Goal: Check status: Check status

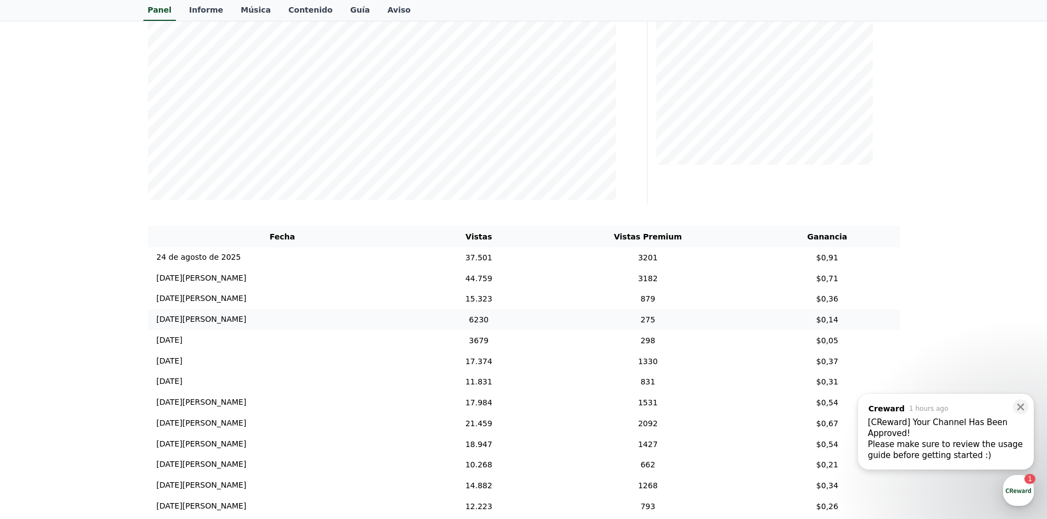
scroll to position [275, 0]
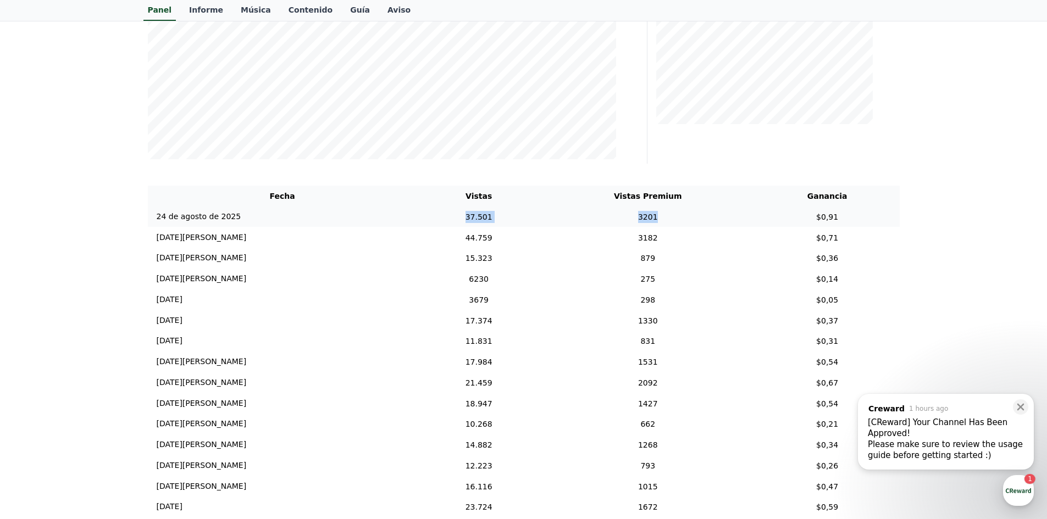
drag, startPoint x: 426, startPoint y: 214, endPoint x: 653, endPoint y: 215, distance: 226.3
click at [670, 218] on tr "[DATE][PERSON_NAME] 24/08 37.501 3201 $0,91" at bounding box center [524, 217] width 752 height 21
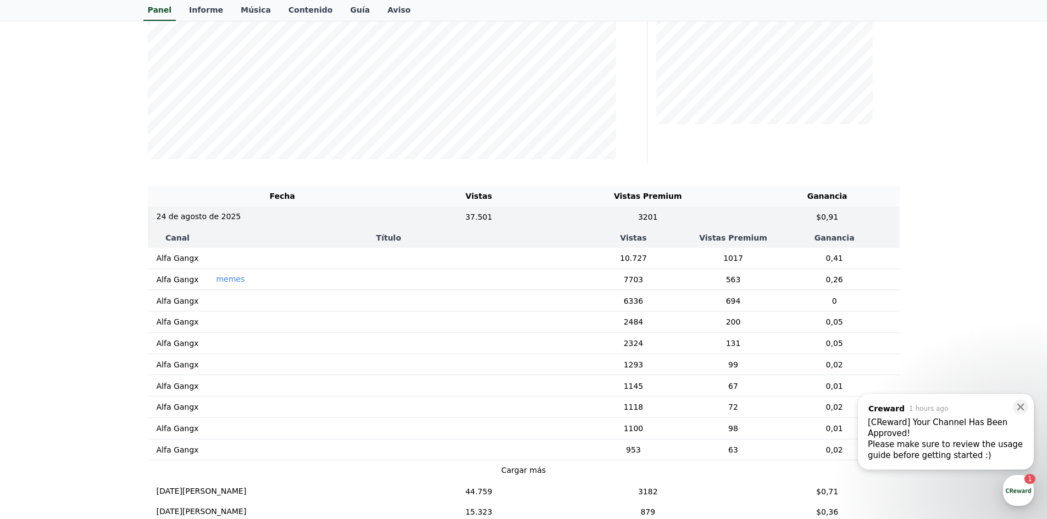
click at [435, 191] on th "Vistas" at bounding box center [479, 196] width 124 height 21
drag, startPoint x: 439, startPoint y: 191, endPoint x: 834, endPoint y: 221, distance: 396.2
copy table "Vistas Vistas Premium Ganancia [DATE][PERSON_NAME] 24/08 37.501 3201 $0,91"
click at [847, 224] on td "$0,91" at bounding box center [827, 217] width 144 height 21
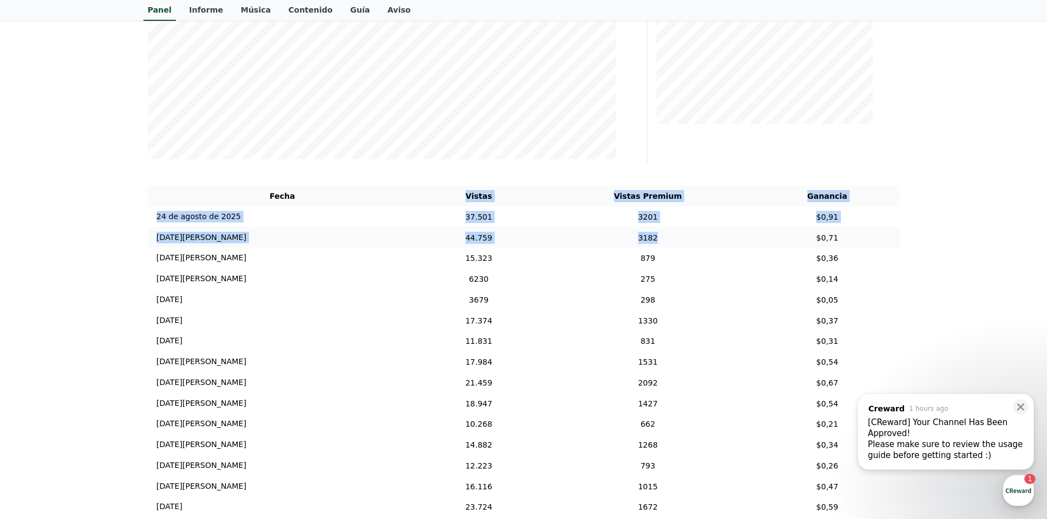
drag, startPoint x: 450, startPoint y: 196, endPoint x: 767, endPoint y: 235, distance: 319.3
click at [767, 235] on table "Fecha Vistas Vistas Premium Ganancia [DATE][PERSON_NAME] 24/08 37.501 3201 $0,9…" at bounding box center [524, 445] width 752 height 519
click at [459, 244] on td "44.759" at bounding box center [479, 237] width 124 height 21
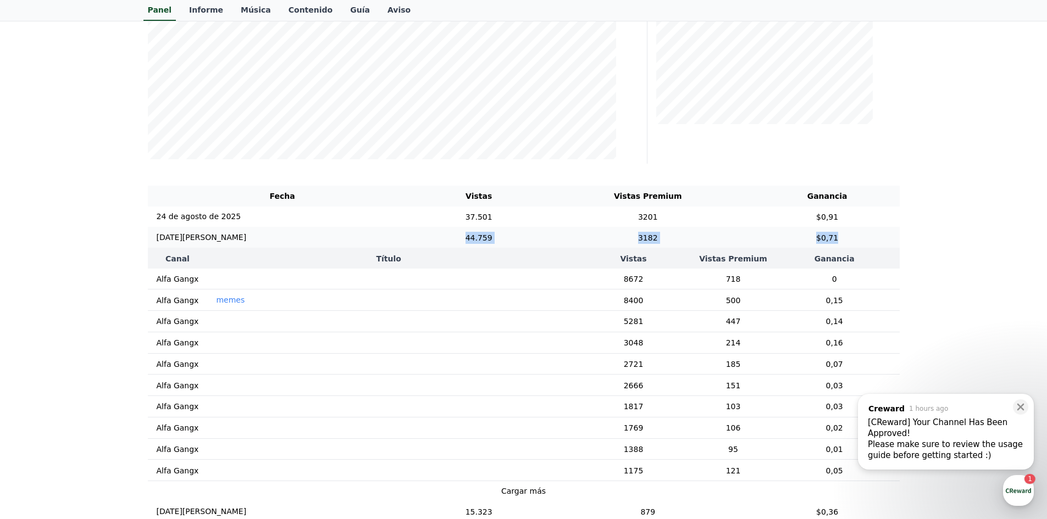
drag, startPoint x: 448, startPoint y: 242, endPoint x: 830, endPoint y: 244, distance: 381.3
click at [830, 244] on tr "[DATE][PERSON_NAME] 23/08 44.759 3182 $0,71" at bounding box center [524, 237] width 752 height 21
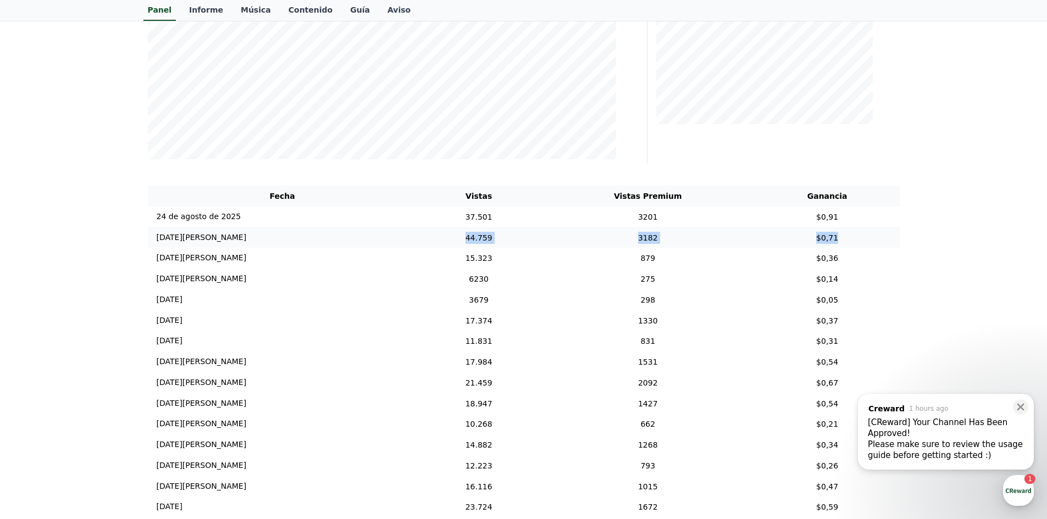
copy tr "44.759 3182 $0,71"
click at [887, 154] on div "Vista Premium" at bounding box center [778, 10] width 252 height 308
